Goal: Find specific page/section: Find specific page/section

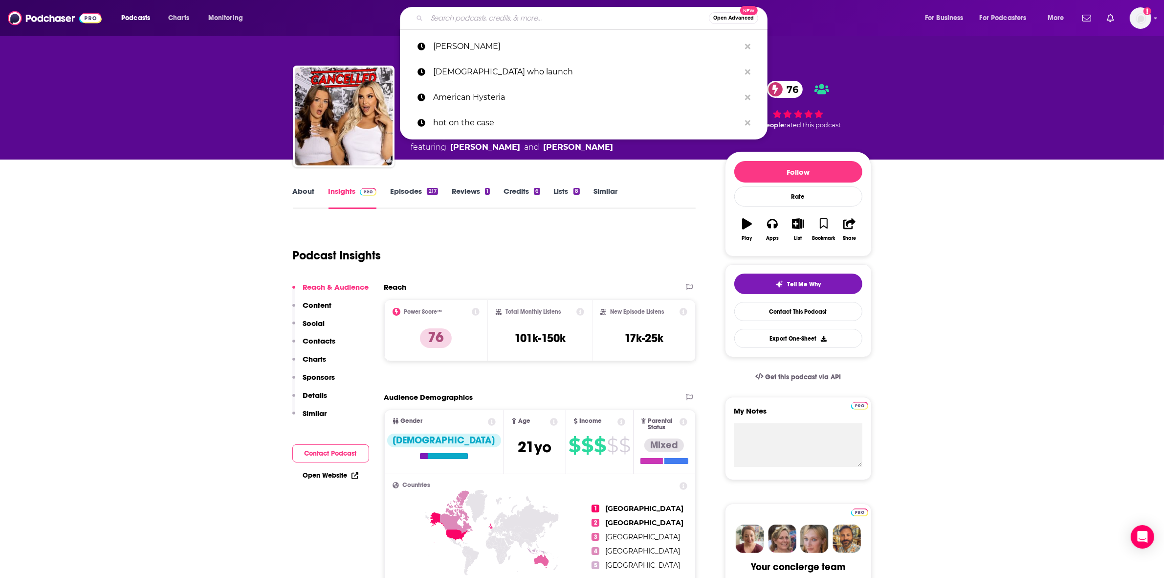
click at [448, 24] on input "Search podcasts, credits, & more..." at bounding box center [568, 18] width 282 height 16
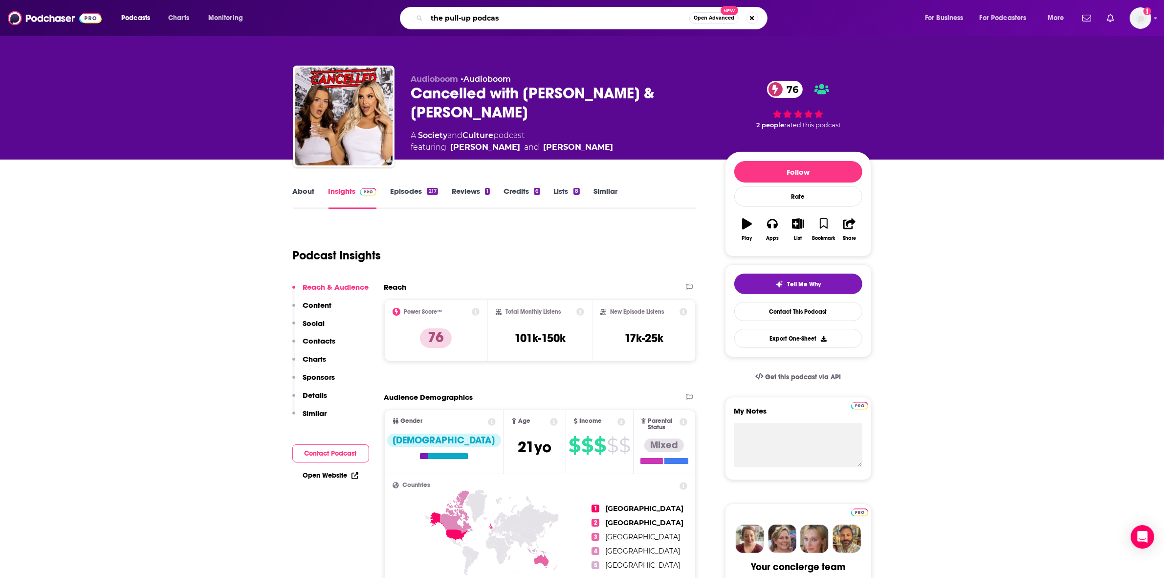
type input "the pull-up podcast"
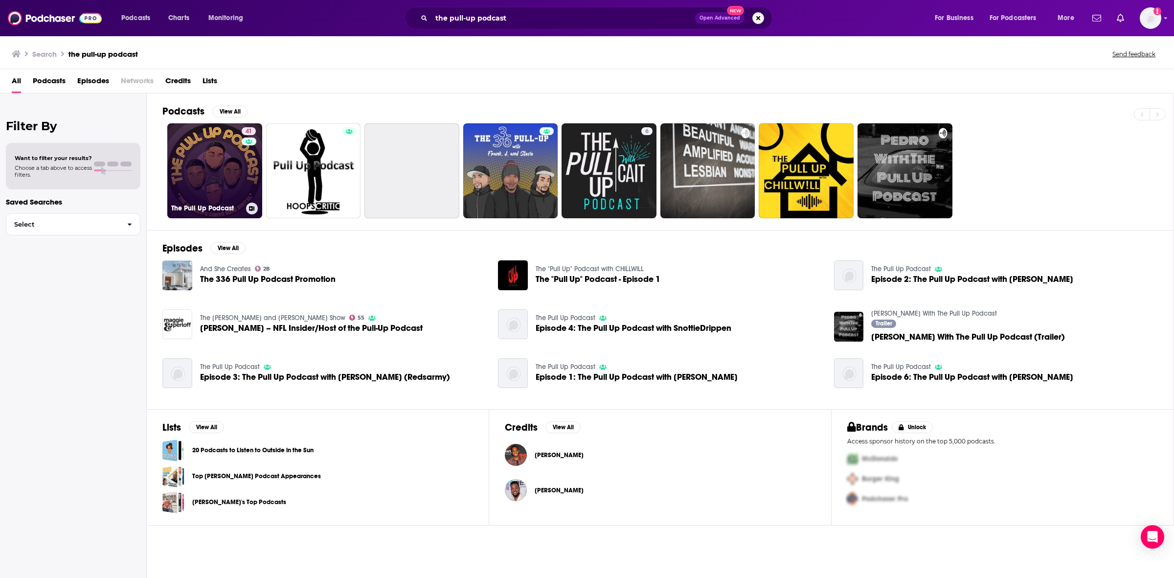
click at [223, 174] on link "41 The Pull Up Podcast" at bounding box center [214, 170] width 95 height 95
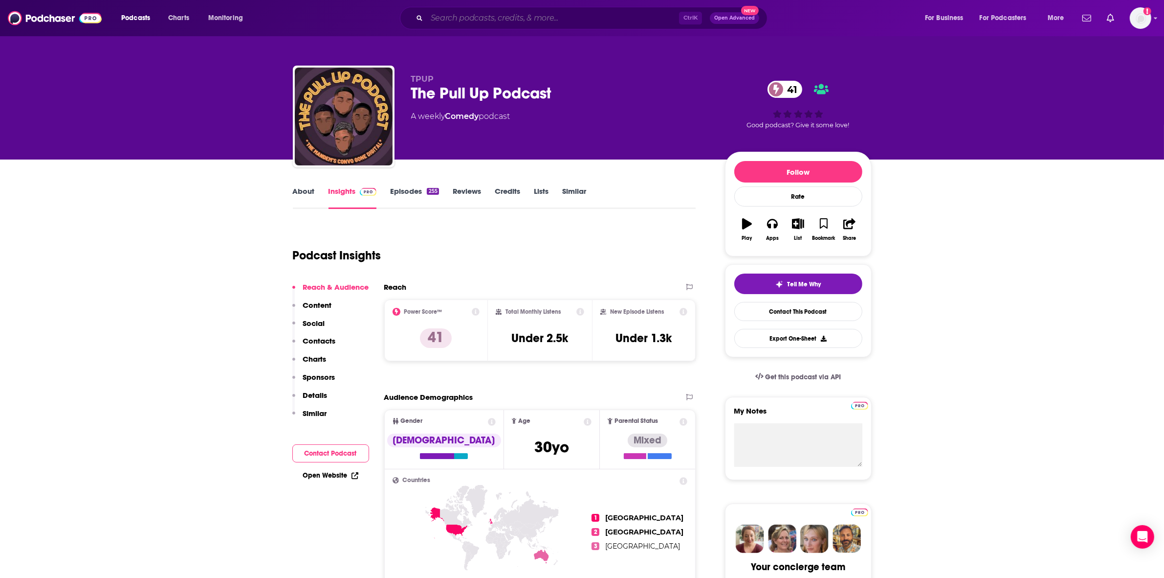
click at [458, 13] on input "Search podcasts, credits, & more..." at bounding box center [553, 18] width 252 height 16
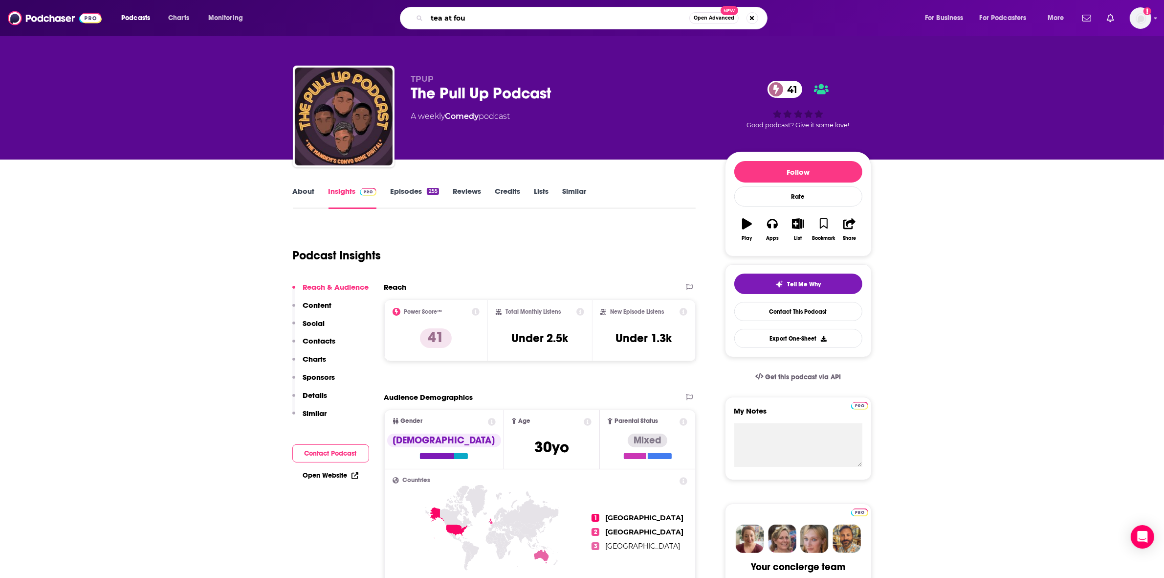
type input "tea at four"
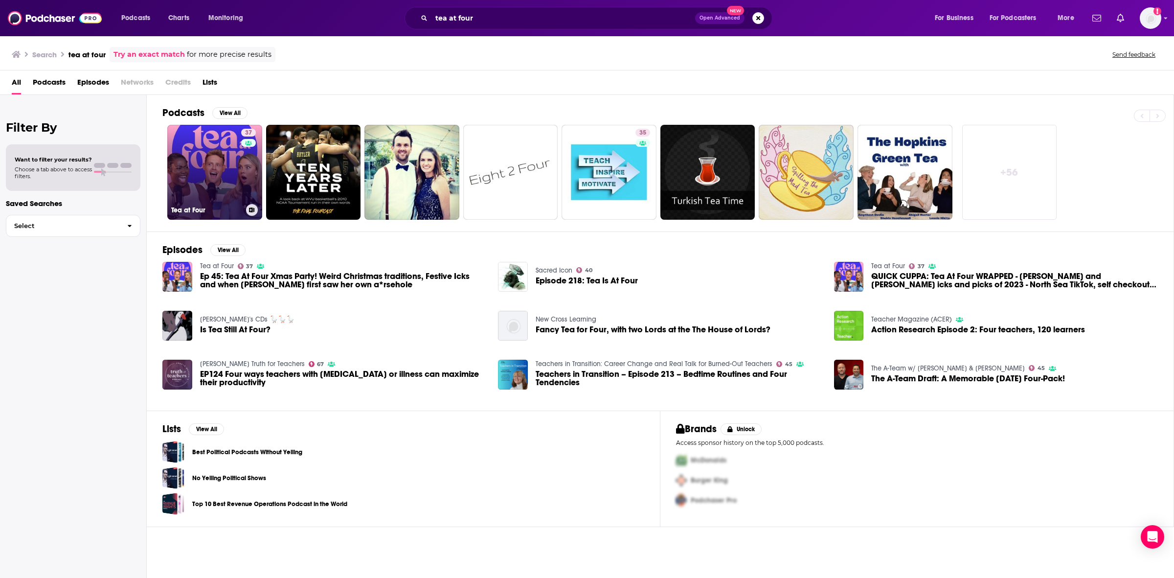
click at [205, 178] on link "37 Tea at Four" at bounding box center [214, 172] width 95 height 95
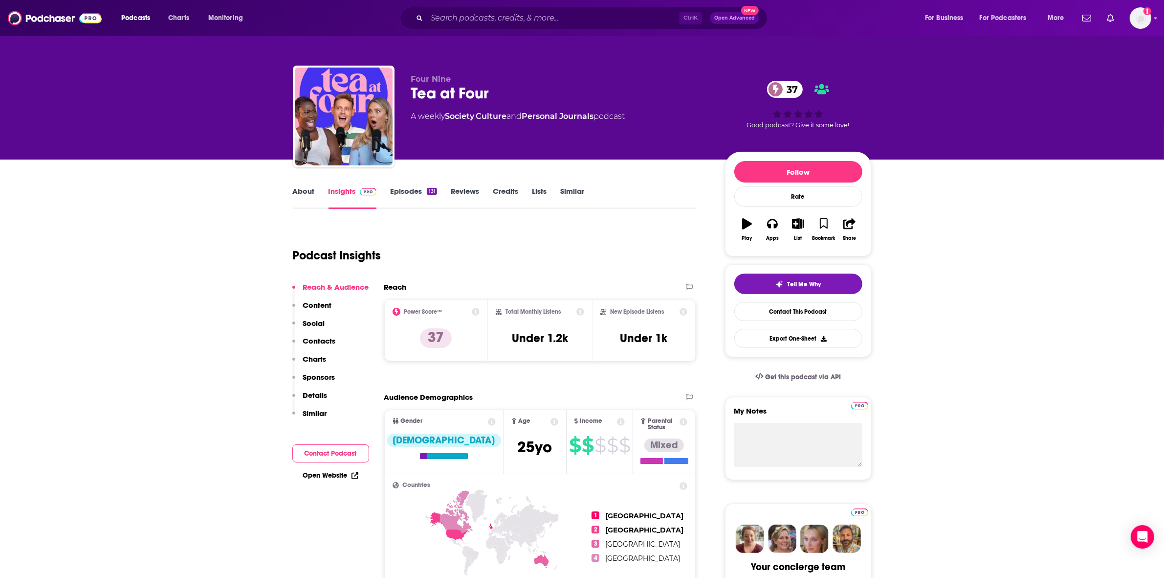
click at [422, 93] on div "Tea at Four 37" at bounding box center [560, 93] width 298 height 19
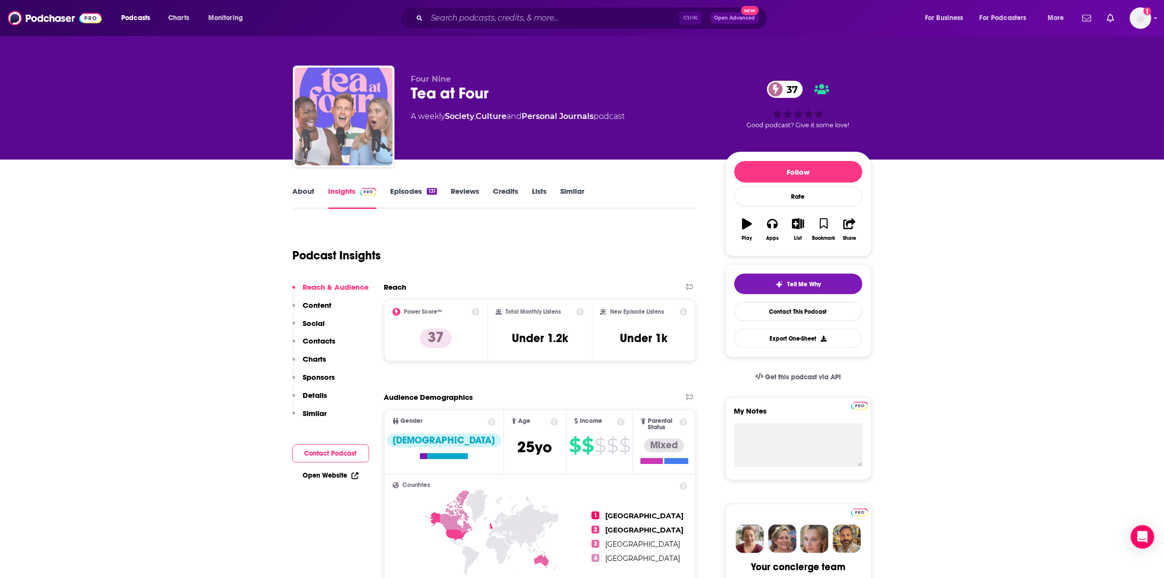
click at [348, 123] on img "Tea at Four" at bounding box center [344, 116] width 98 height 98
